Goal: Check status: Check status

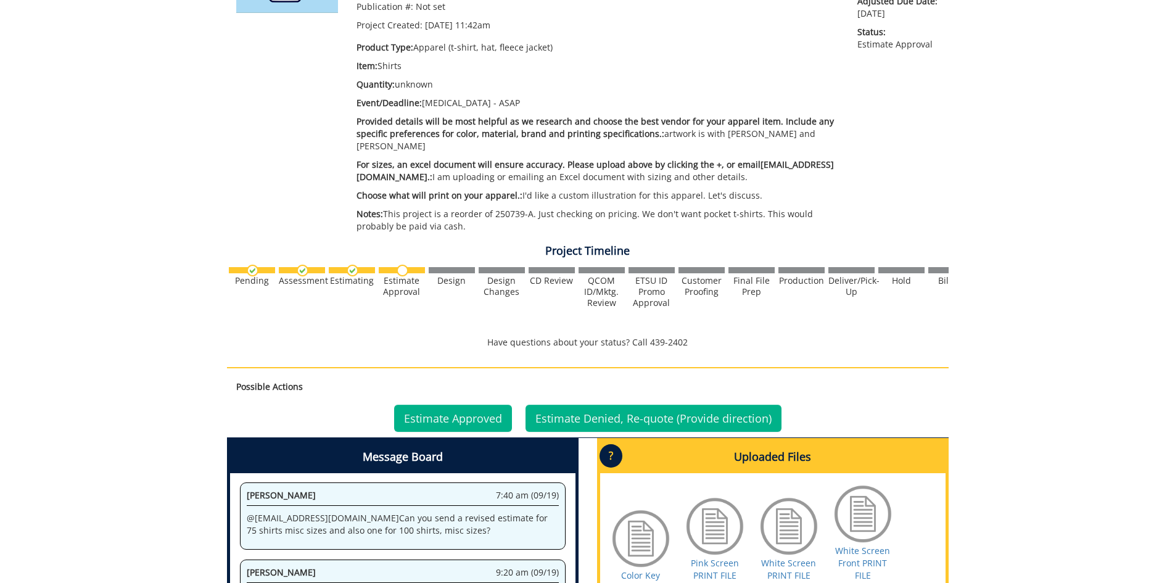
scroll to position [493, 0]
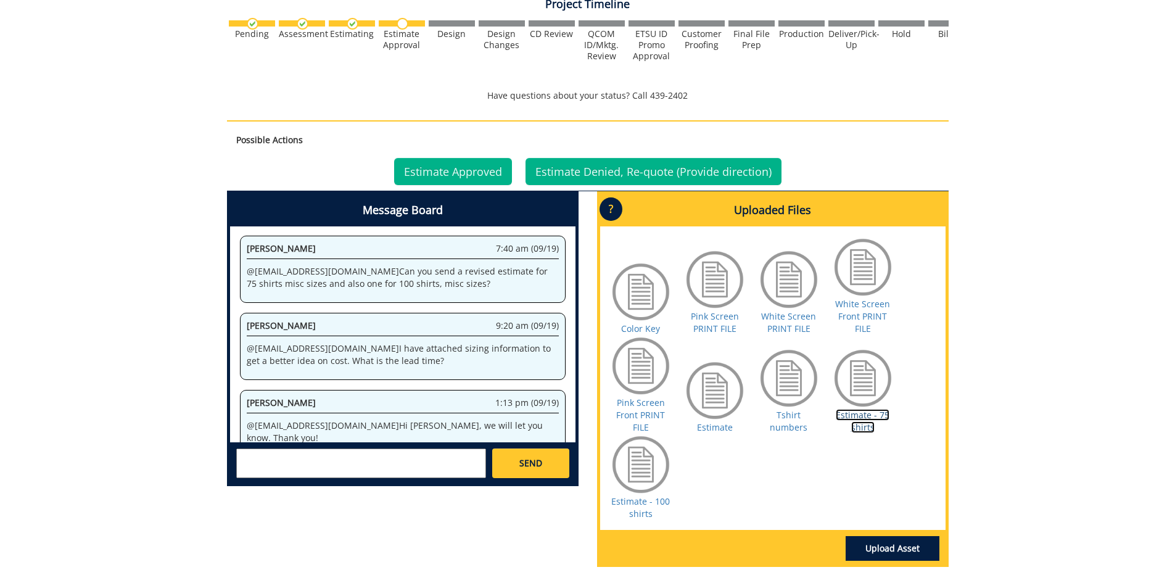
click at [851, 413] on link "Estimate - 75 shirts" at bounding box center [863, 421] width 54 height 24
click at [632, 495] on link "Estimate - 100 shirts" at bounding box center [640, 507] width 59 height 24
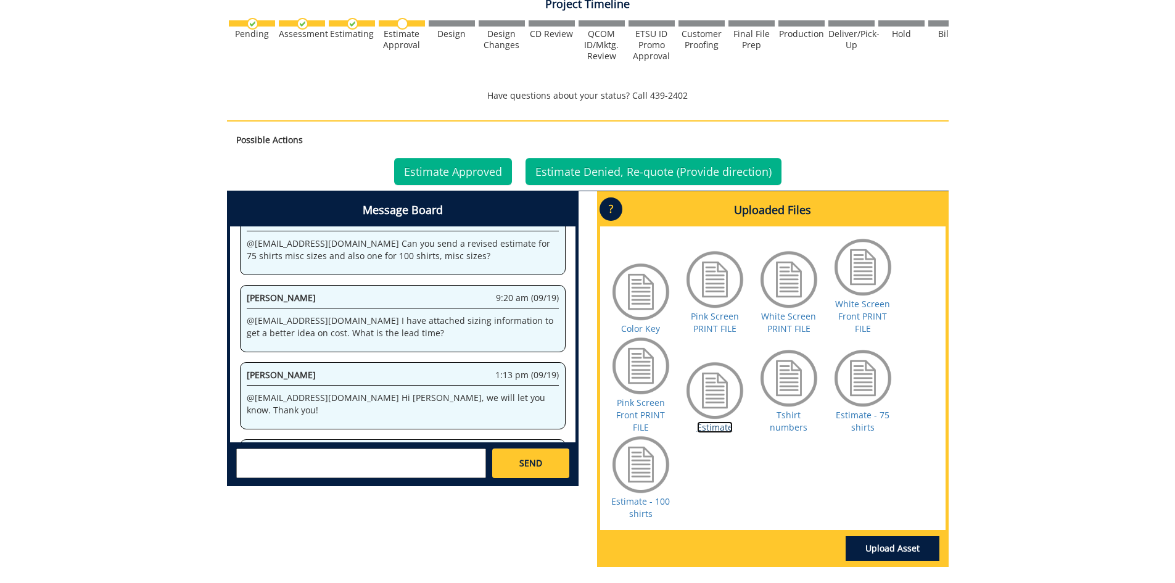
click at [717, 421] on link "Estimate" at bounding box center [715, 427] width 36 height 12
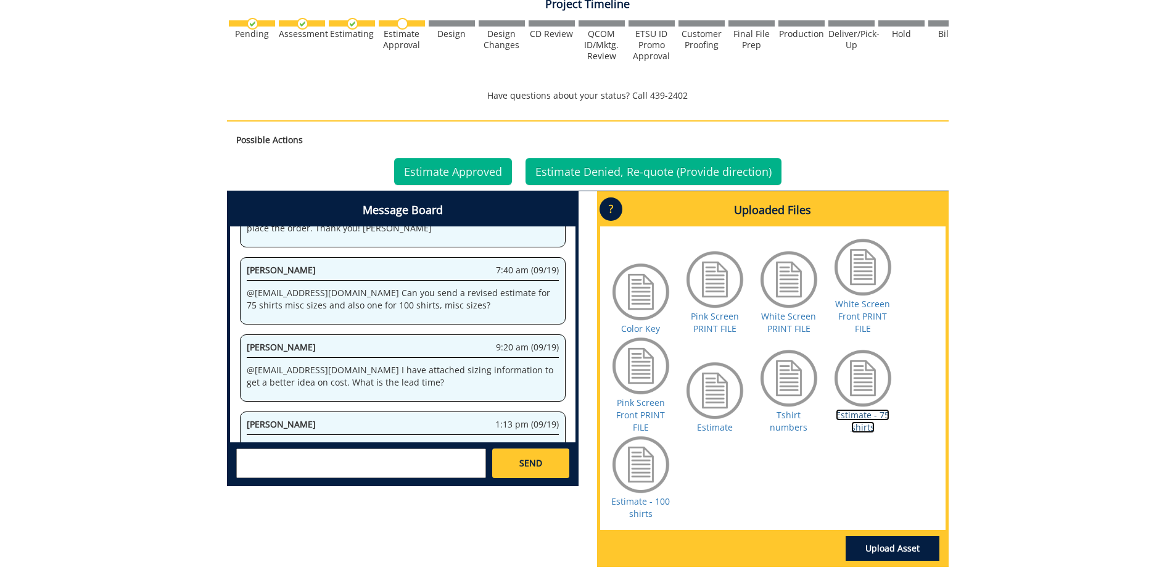
click at [860, 409] on link "Estimate - 75 shirts" at bounding box center [863, 421] width 54 height 24
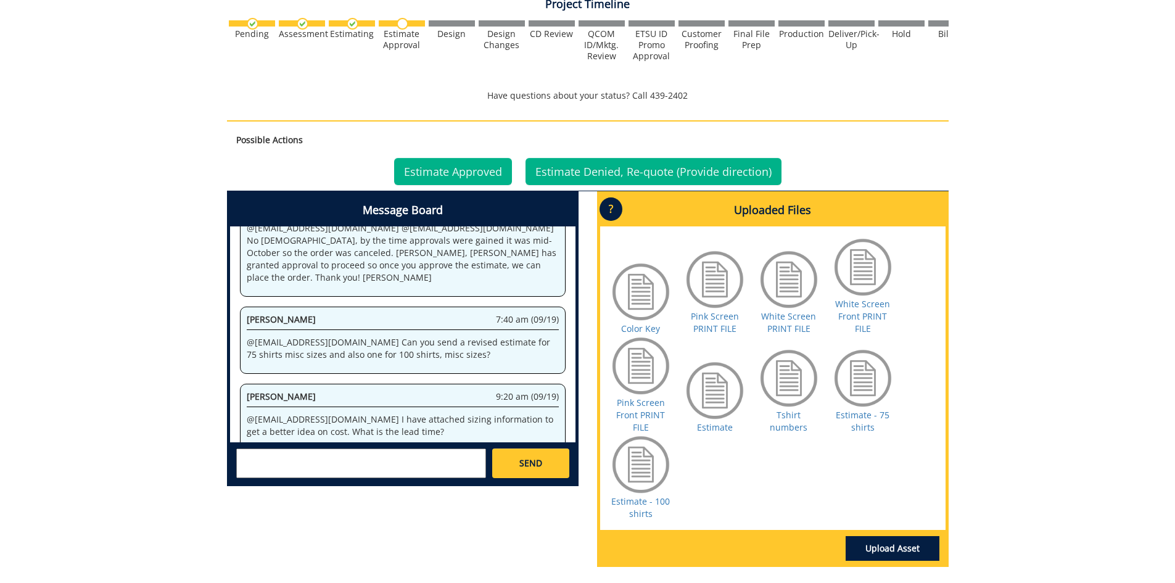
scroll to position [7947, 0]
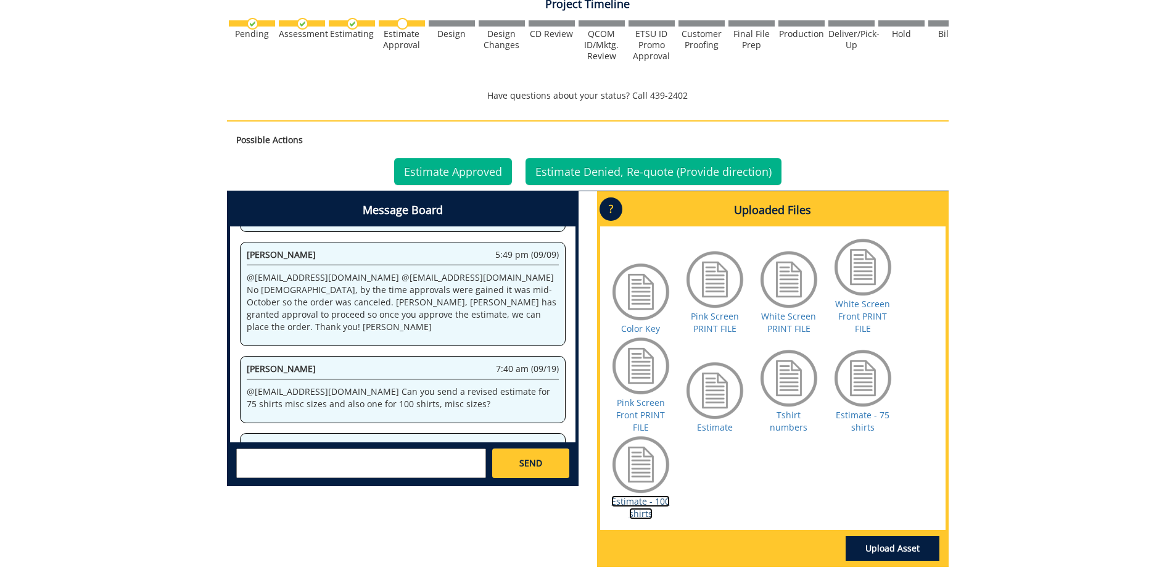
click at [638, 495] on link "Estimate - 100 shirts" at bounding box center [640, 507] width 59 height 24
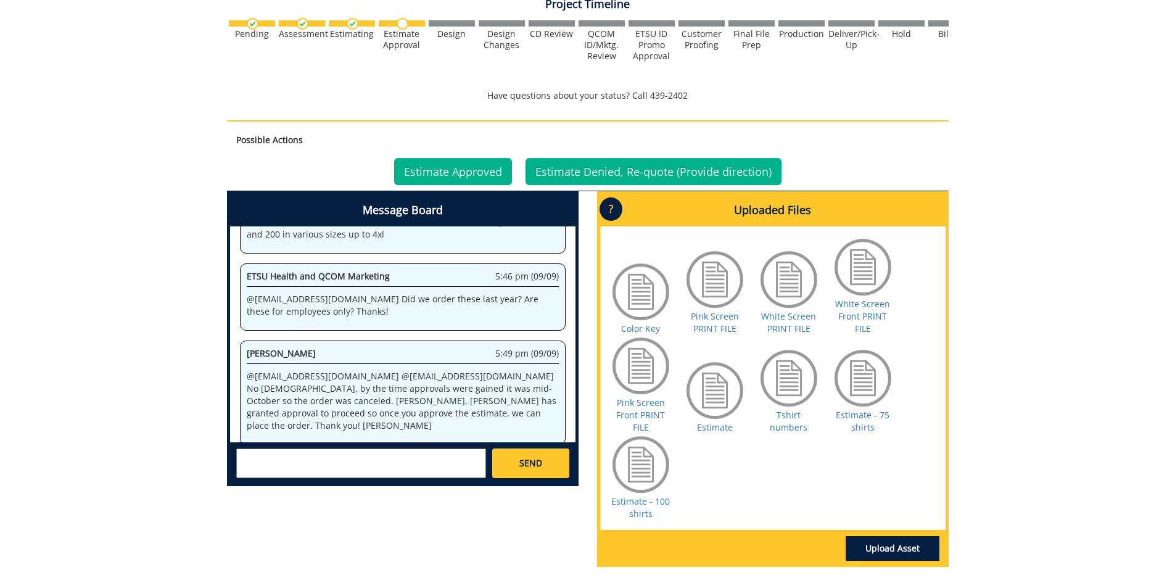
scroll to position [13331, 0]
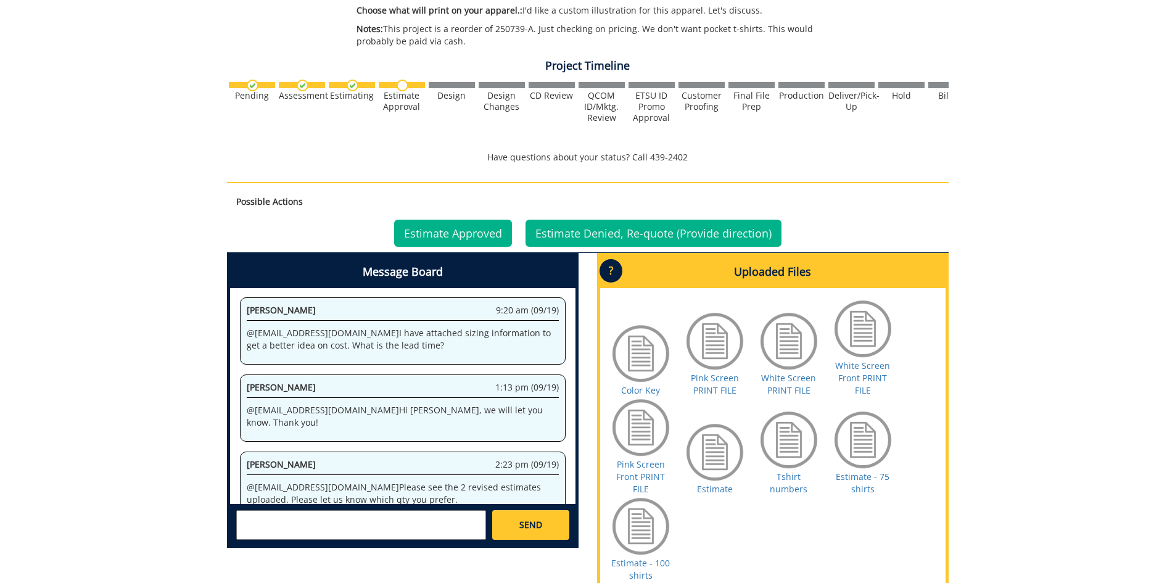
scroll to position [555, 0]
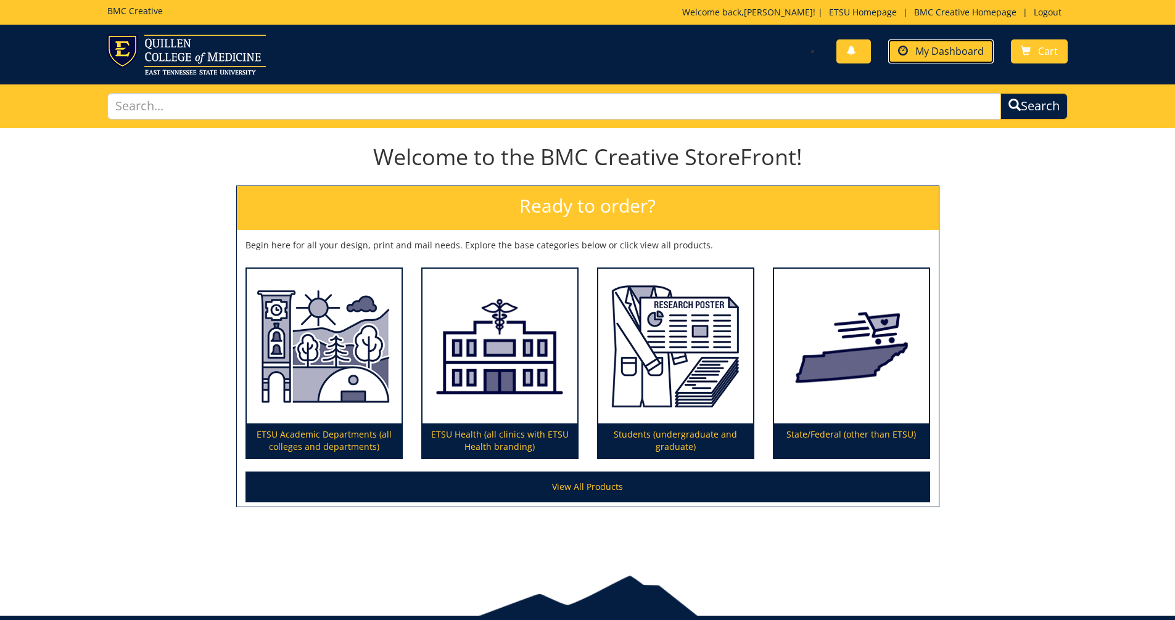
click at [564, 51] on link "My Dashboard" at bounding box center [940, 51] width 105 height 24
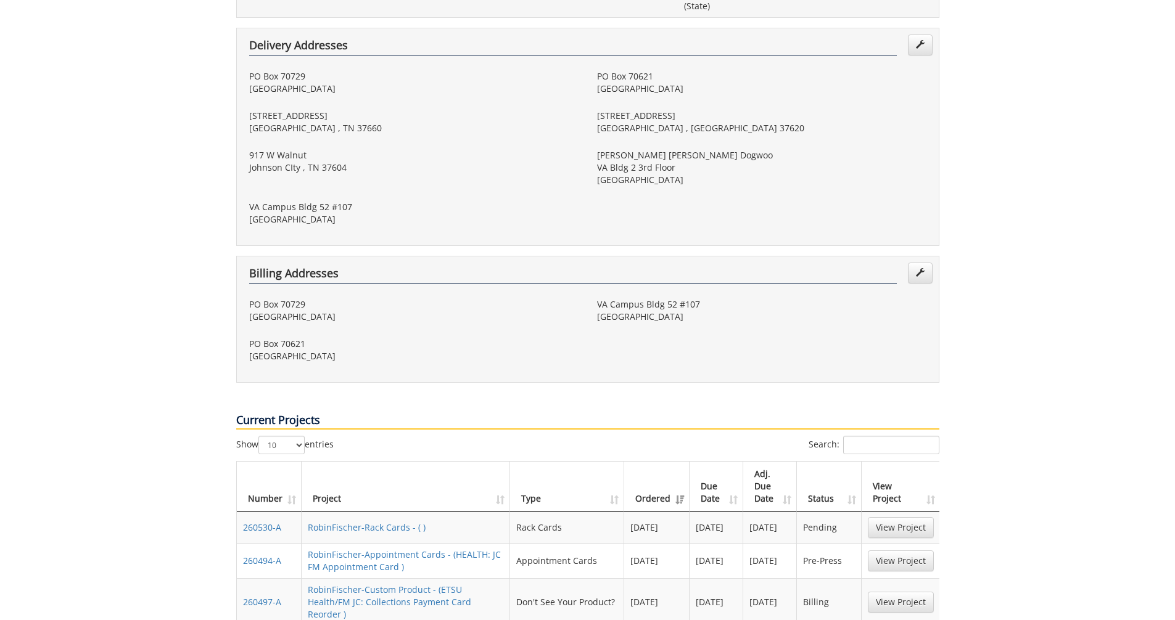
scroll to position [432, 0]
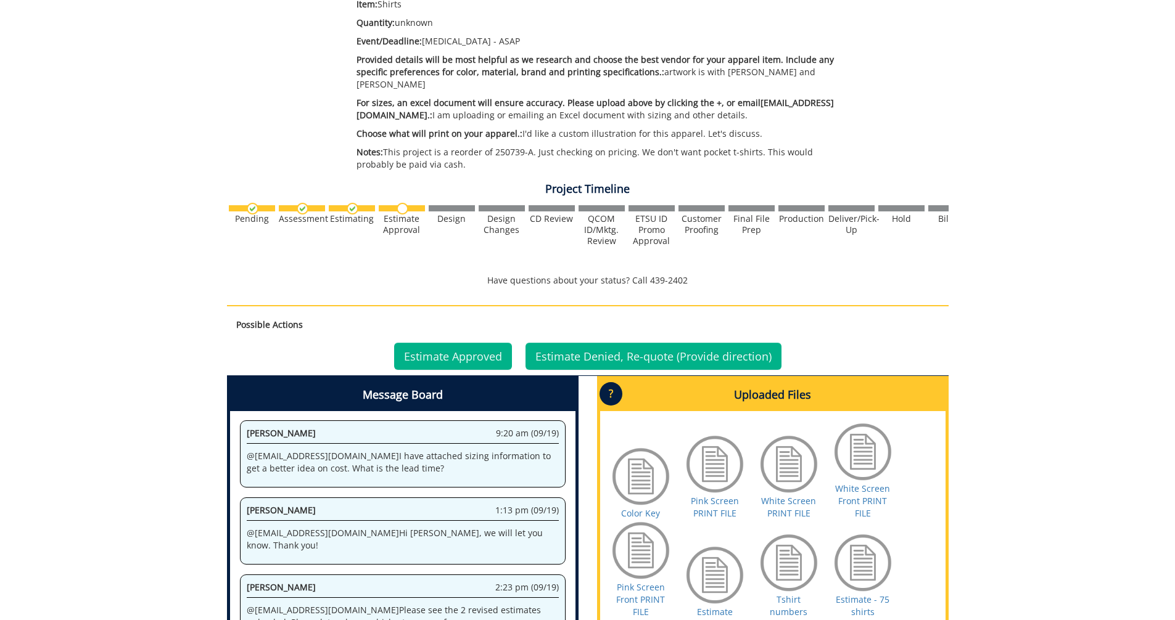
scroll to position [432, 0]
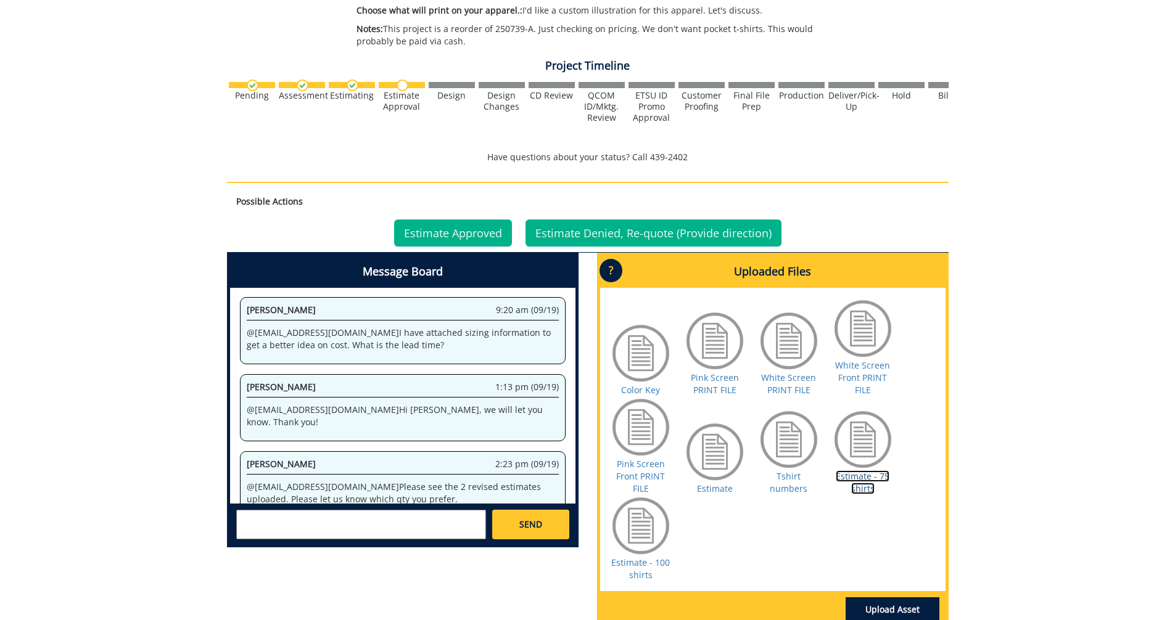
click at [865, 476] on link "Estimate - 75 shirts" at bounding box center [863, 483] width 54 height 24
click at [651, 557] on link "Estimate - 100 shirts" at bounding box center [640, 569] width 59 height 24
